Goal: Task Accomplishment & Management: Manage account settings

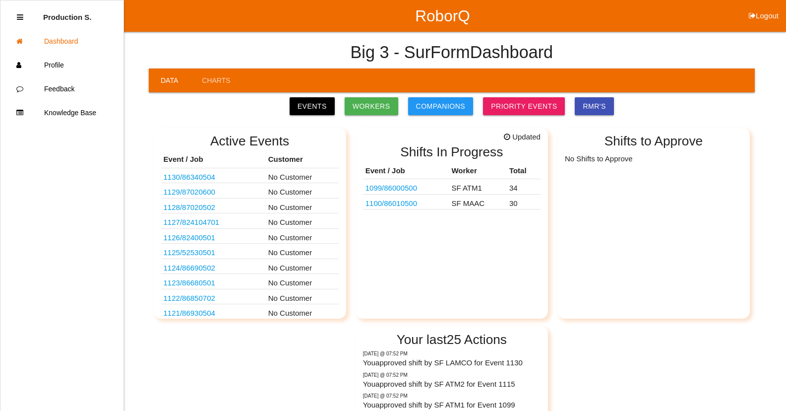
click at [391, 187] on link "1099 / 86000500" at bounding box center [392, 188] width 52 height 8
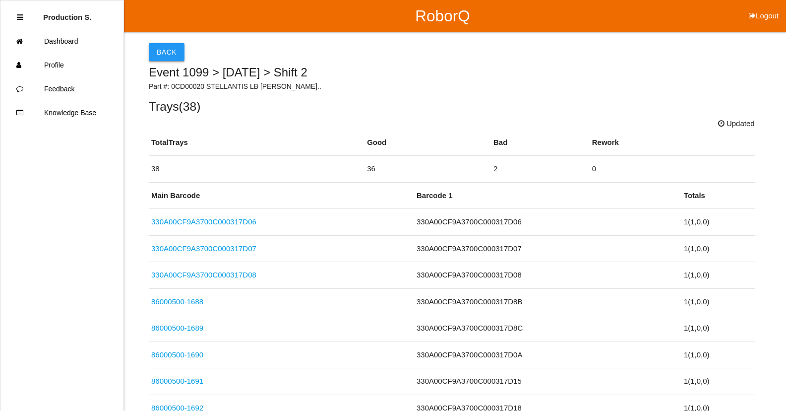
click at [175, 50] on button "Back" at bounding box center [167, 52] width 36 height 18
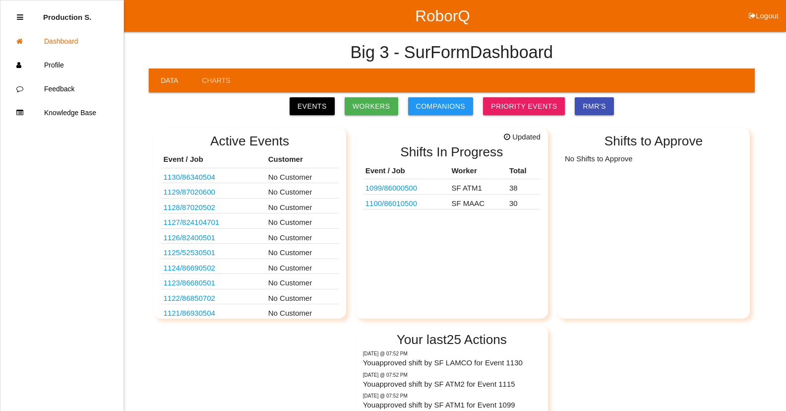
click at [403, 187] on link "1099 / 86000500" at bounding box center [392, 188] width 52 height 8
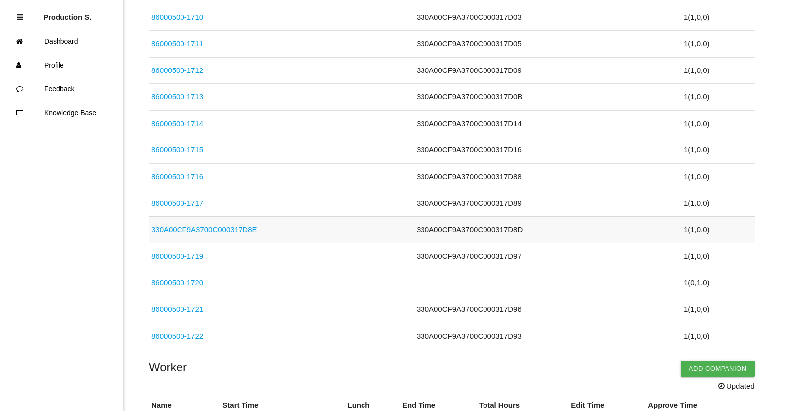
scroll to position [1010, 0]
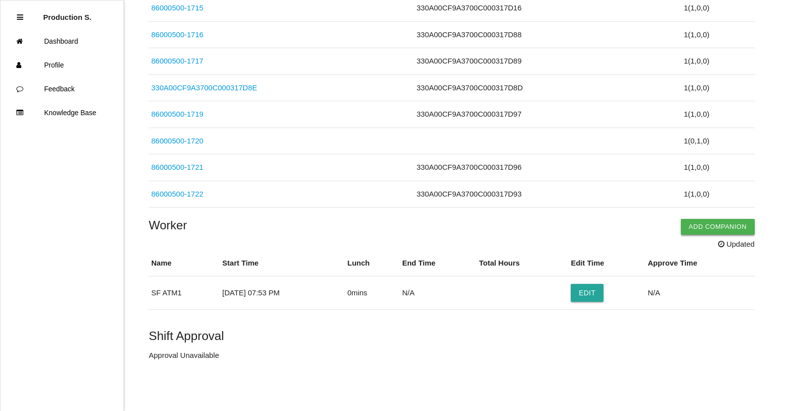
click at [722, 229] on button "Add Companion" at bounding box center [718, 227] width 74 height 16
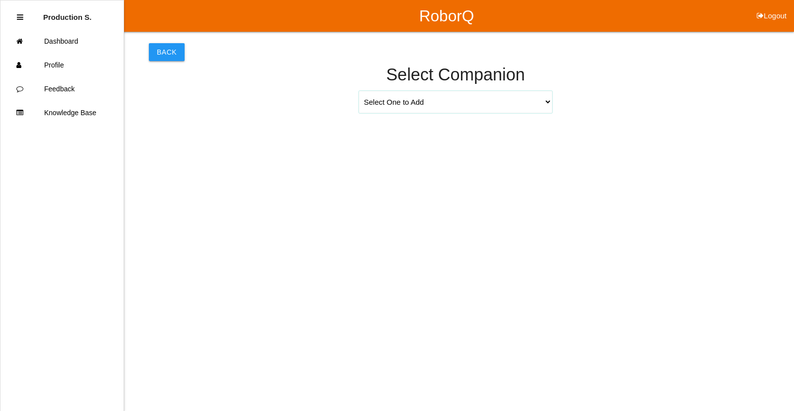
click at [518, 94] on select "Select One to Add [PERSON_NAME] 9655 [PERSON_NAME] 9140 [PERSON_NAME] 9156 [PER…" at bounding box center [455, 102] width 193 height 22
drag, startPoint x: 762, startPoint y: 96, endPoint x: 755, endPoint y: 103, distance: 10.5
click at [762, 98] on div "Back Select Companion Select One to Add [PERSON_NAME] 9655 [PERSON_NAME] 9140 […" at bounding box center [397, 75] width 794 height 86
click at [98, 38] on link "Dashboard" at bounding box center [61, 41] width 123 height 24
